Goal: Entertainment & Leisure: Browse casually

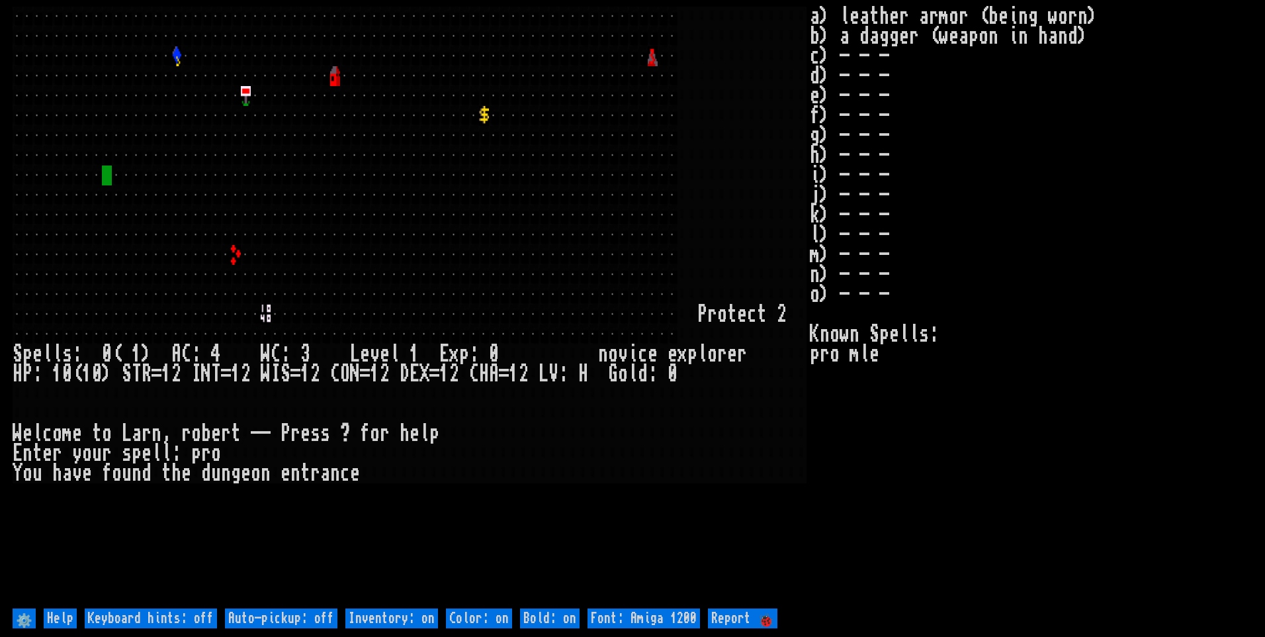
click at [310, 617] on off "Auto-pickup: off" at bounding box center [281, 618] width 112 height 20
type off "Auto-pickup: on"
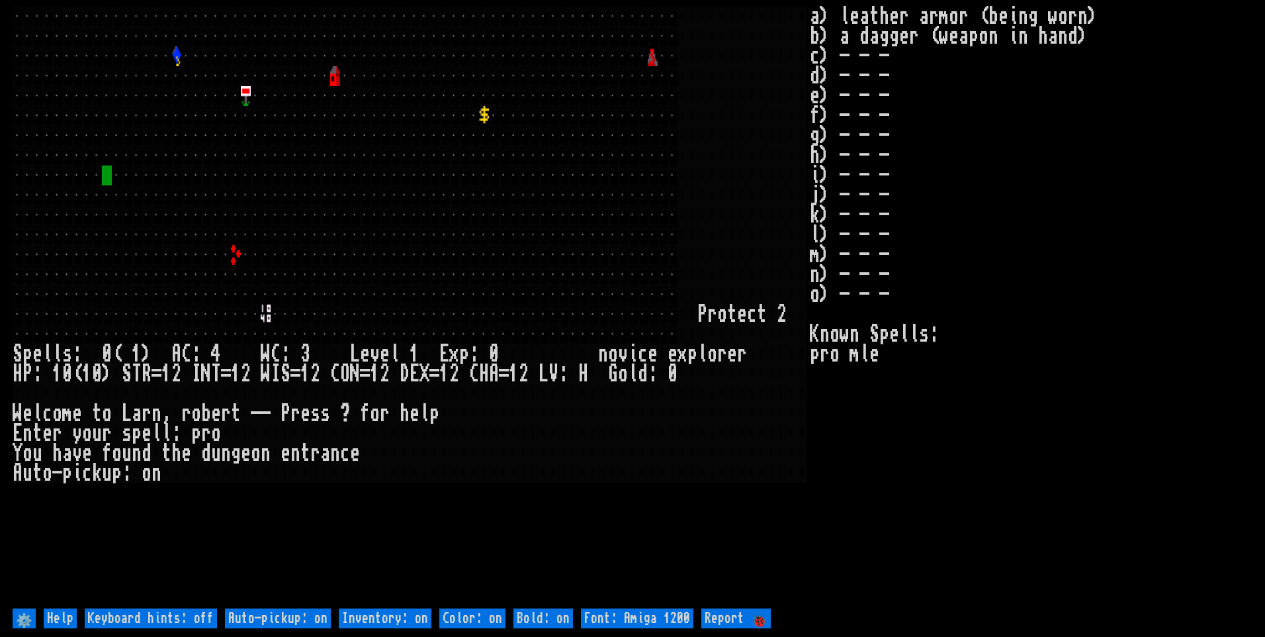
click at [366, 616] on on "Inventory: on" at bounding box center [385, 618] width 93 height 20
type on "Inventory: off"
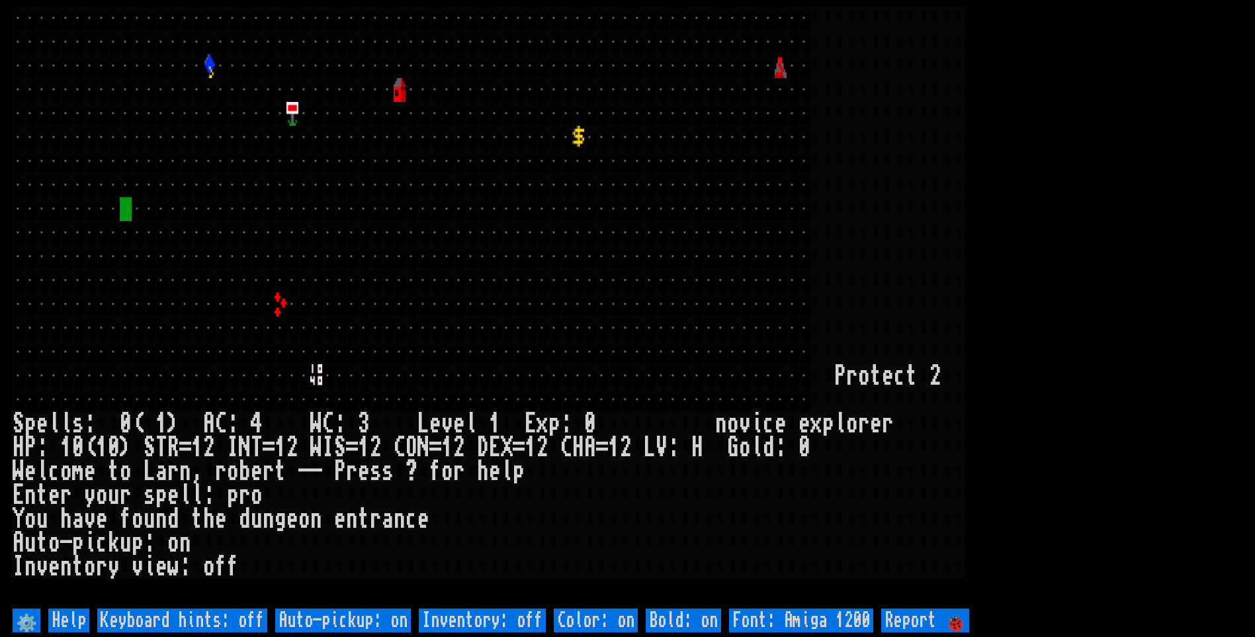
click at [1041, 264] on larn at bounding box center [628, 306] width 1230 height 598
